Goal: Transaction & Acquisition: Subscribe to service/newsletter

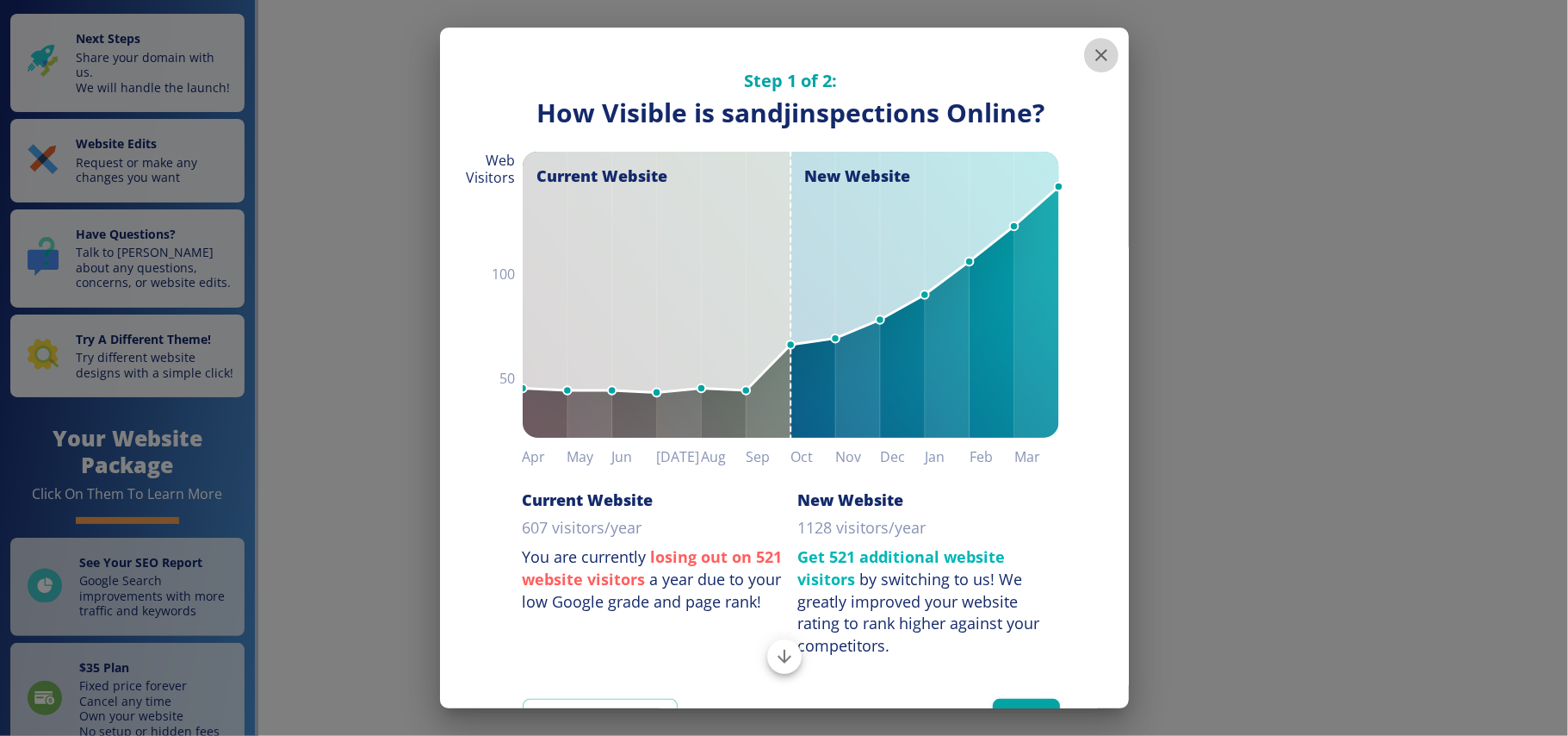
click at [1095, 53] on icon "button" at bounding box center [1101, 55] width 12 height 12
